Goal: Find specific page/section

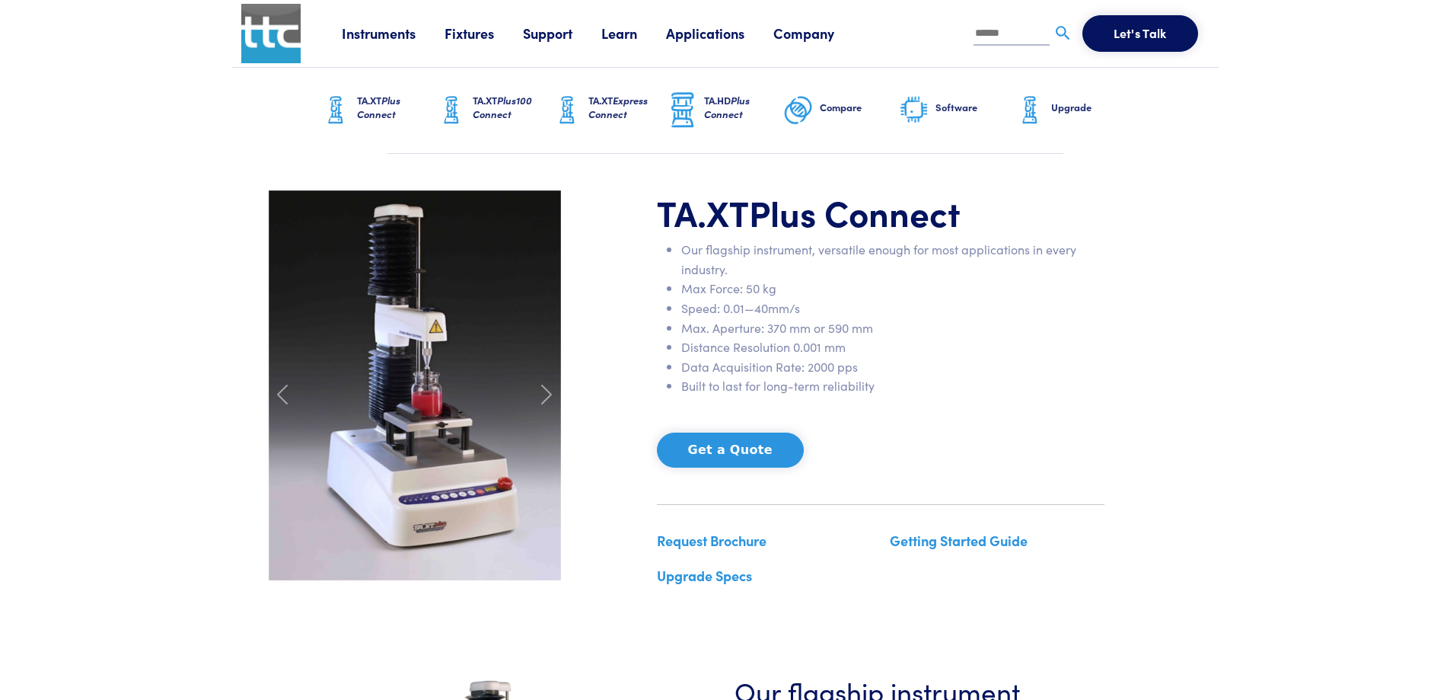
click at [488, 27] on link "Fixtures" at bounding box center [484, 33] width 78 height 19
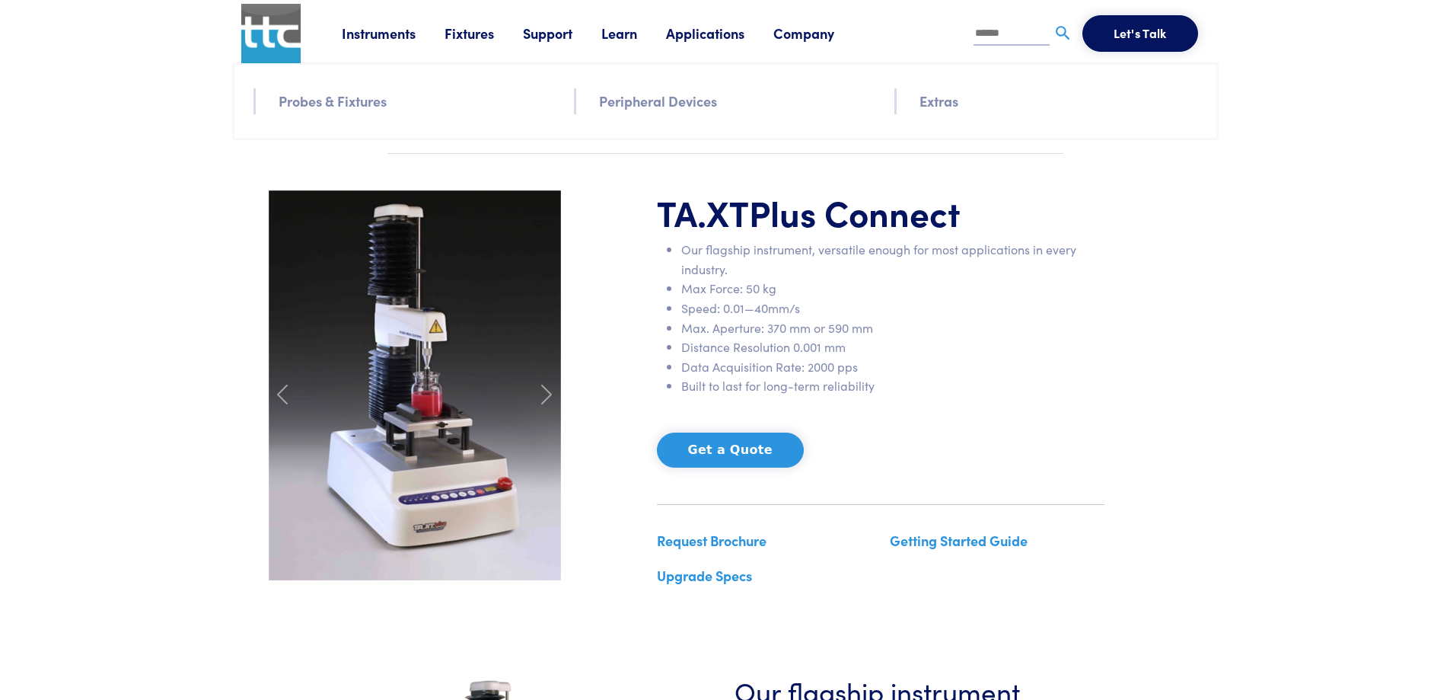
click at [365, 107] on link "Probes & Fixtures" at bounding box center [333, 101] width 108 height 22
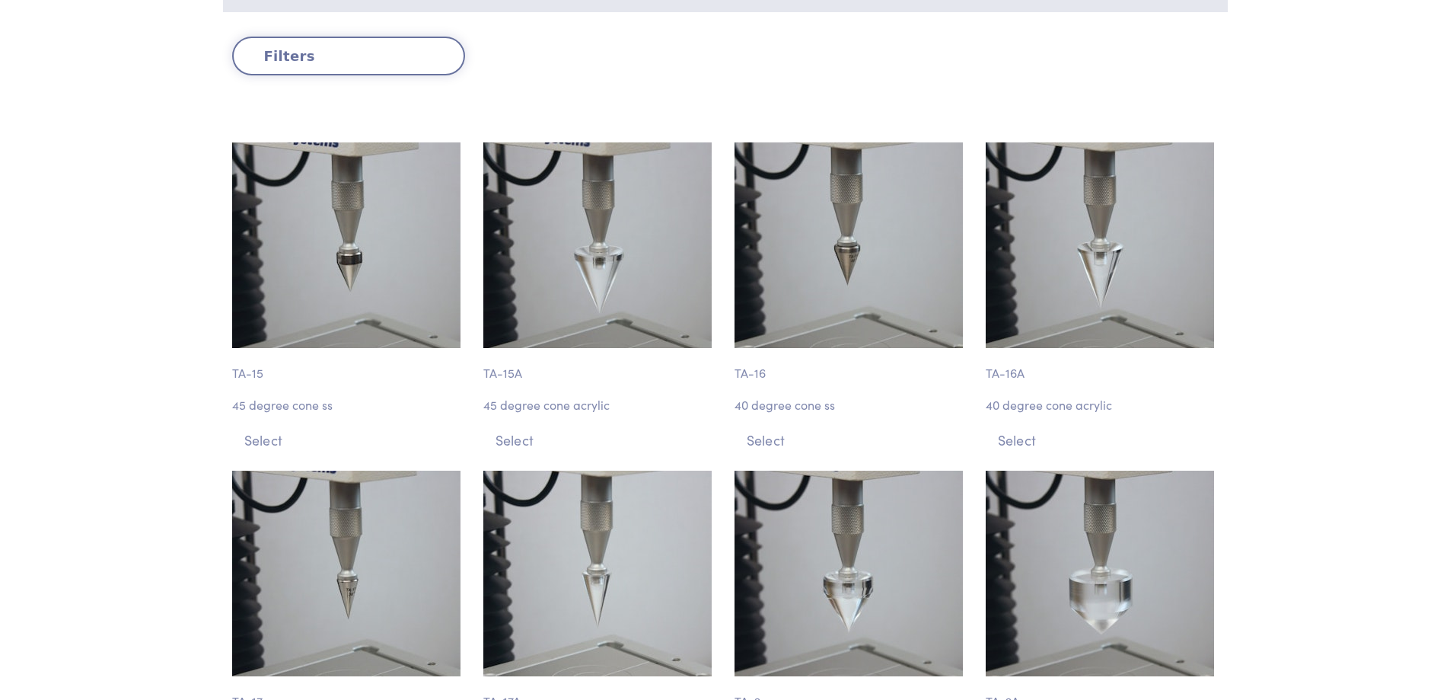
scroll to position [533, 0]
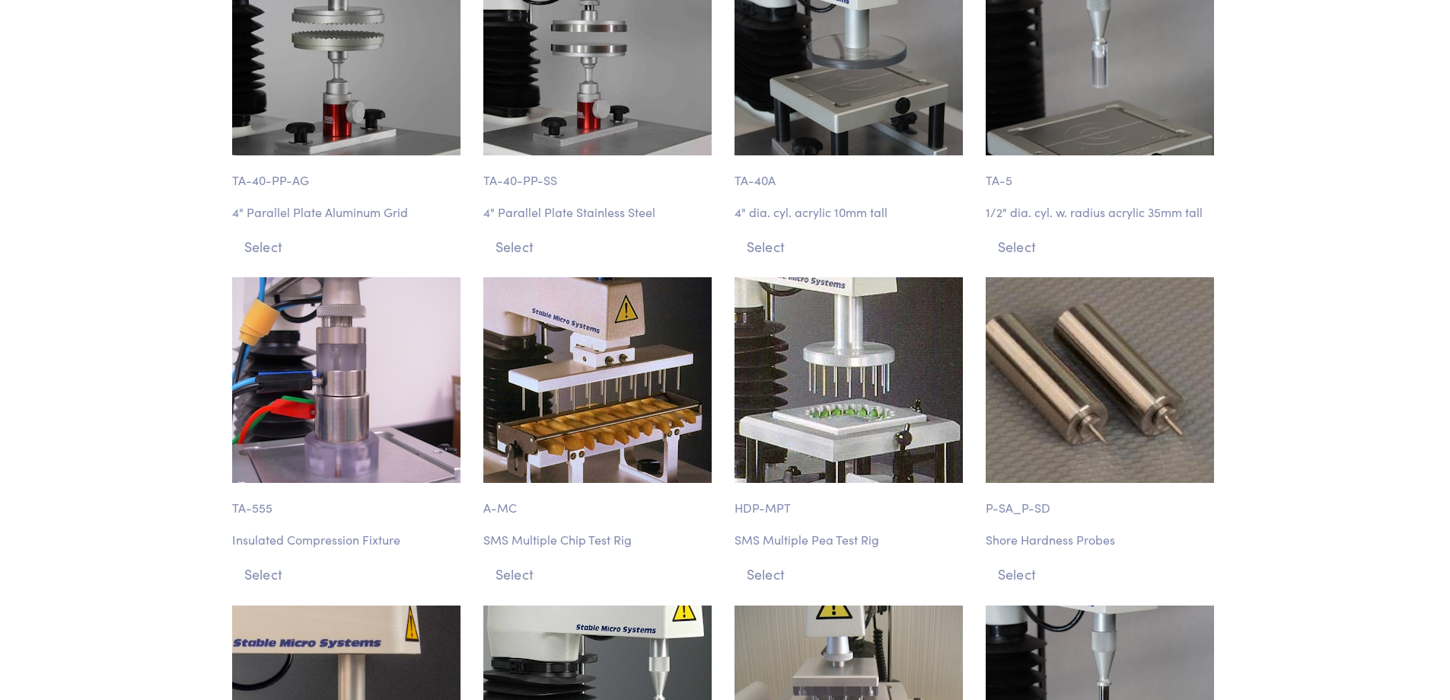
scroll to position [2816, 0]
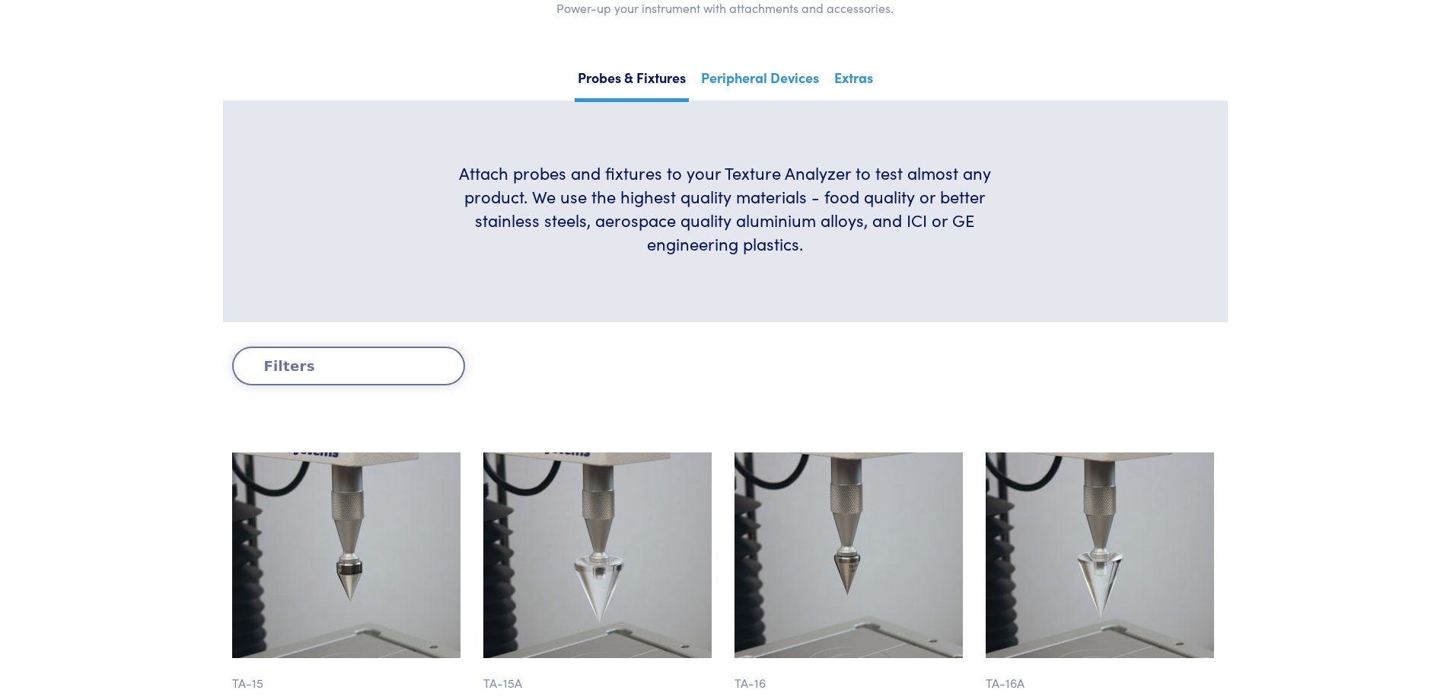
scroll to position [228, 0]
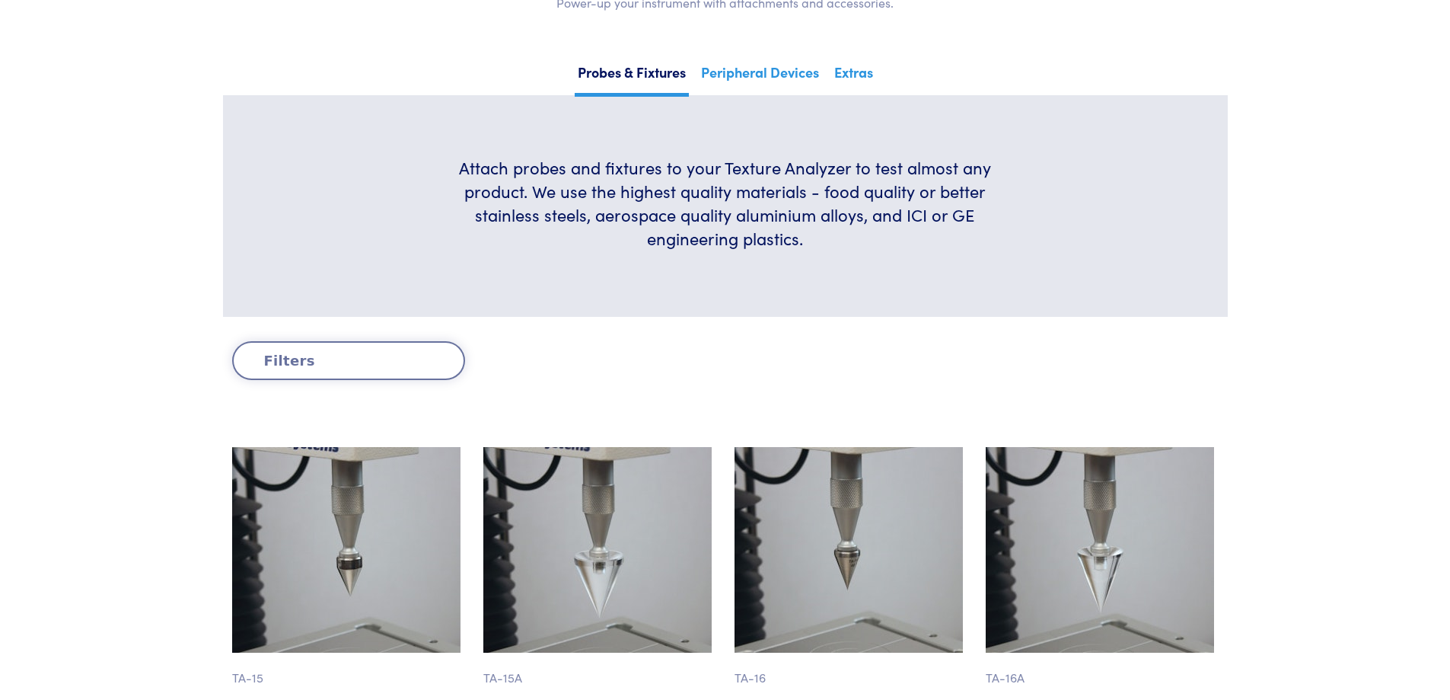
click at [372, 374] on button "Filters" at bounding box center [348, 360] width 233 height 39
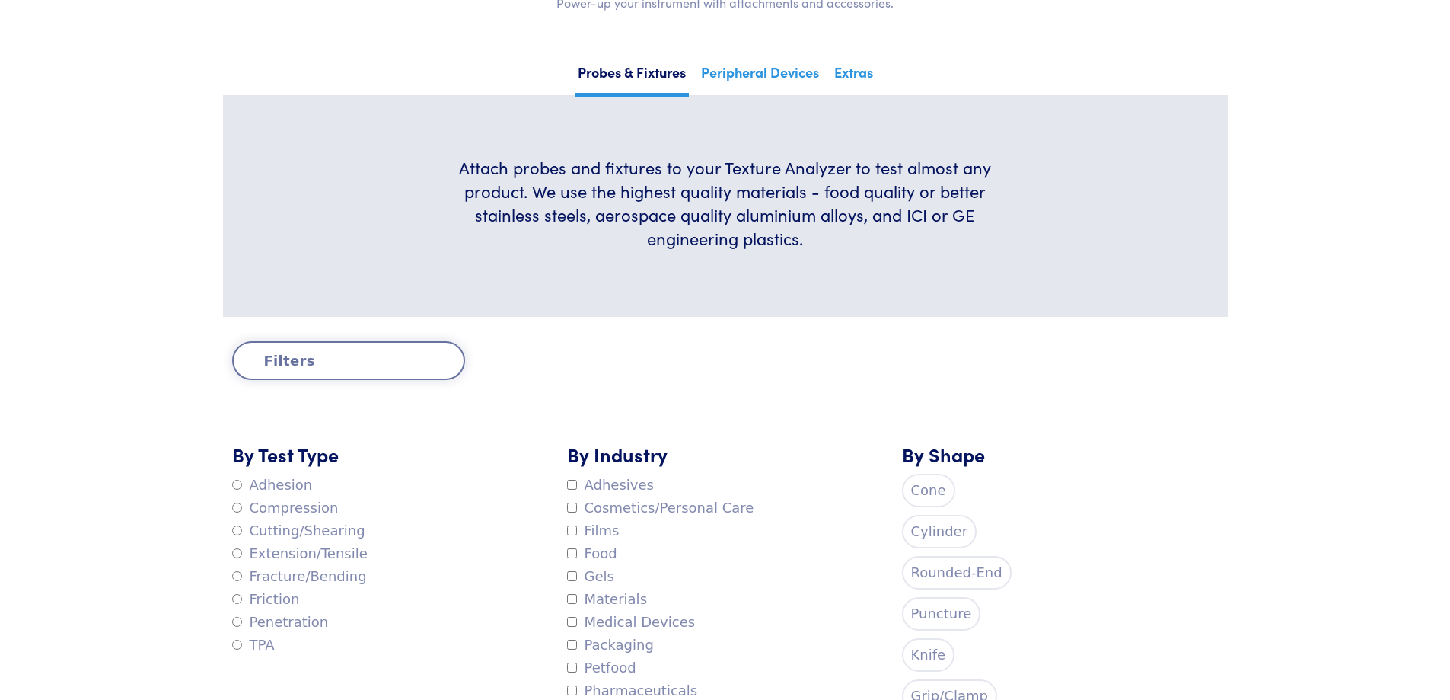
click at [375, 362] on button "Filters" at bounding box center [348, 360] width 233 height 39
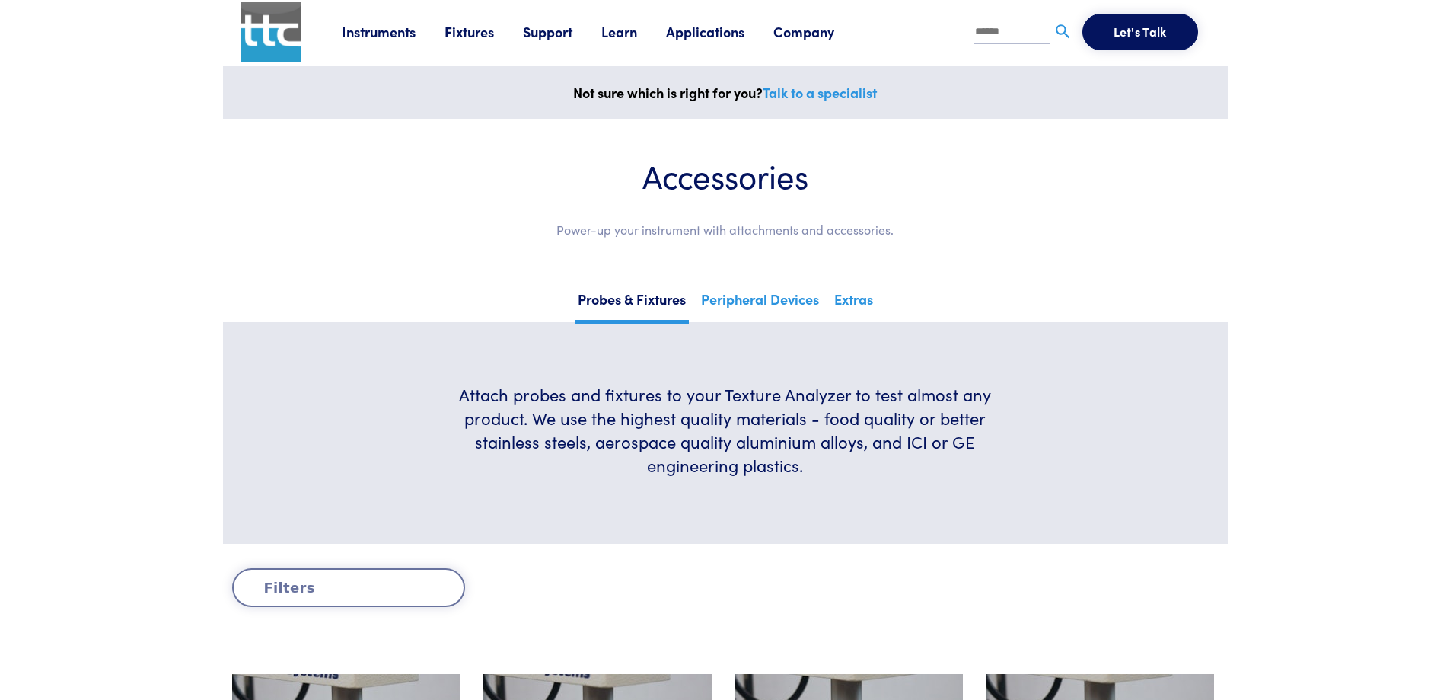
scroll to position [0, 0]
click at [803, 308] on link "Peripheral Devices" at bounding box center [760, 306] width 124 height 37
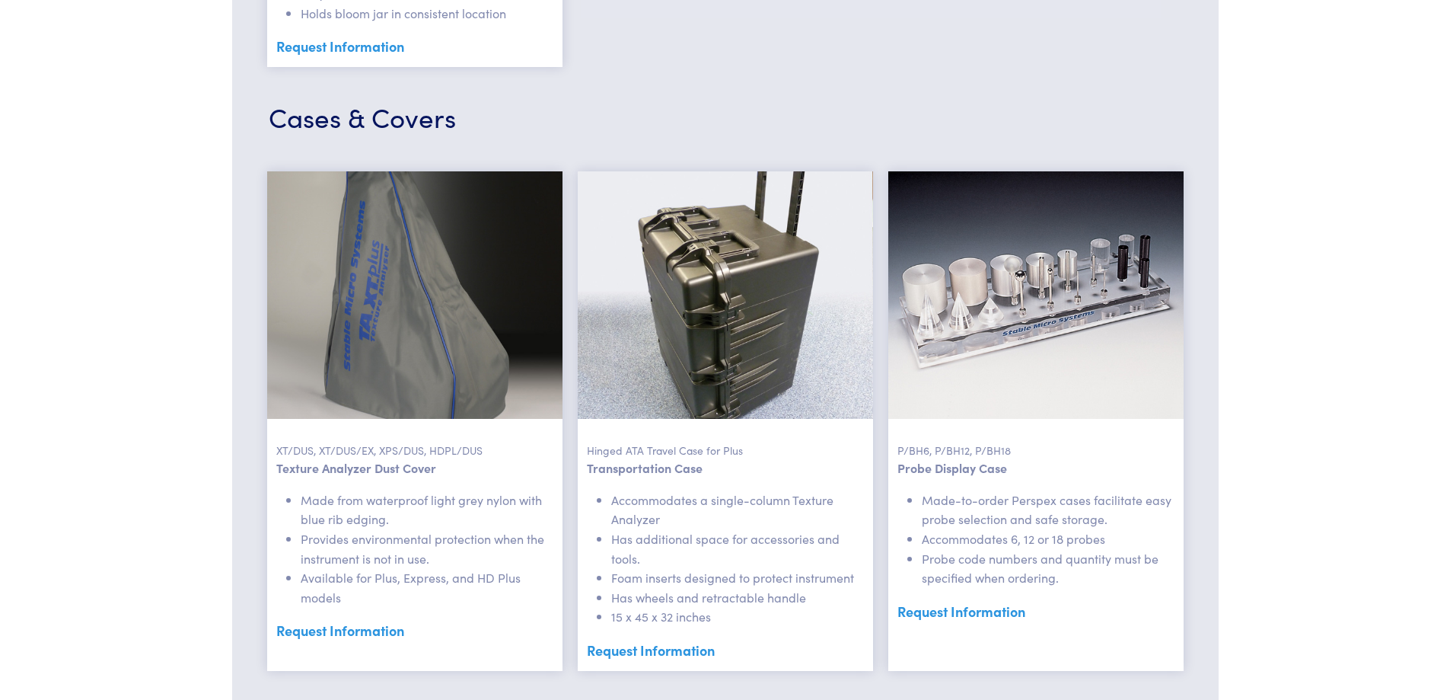
scroll to position [3578, 0]
